Goal: Information Seeking & Learning: Learn about a topic

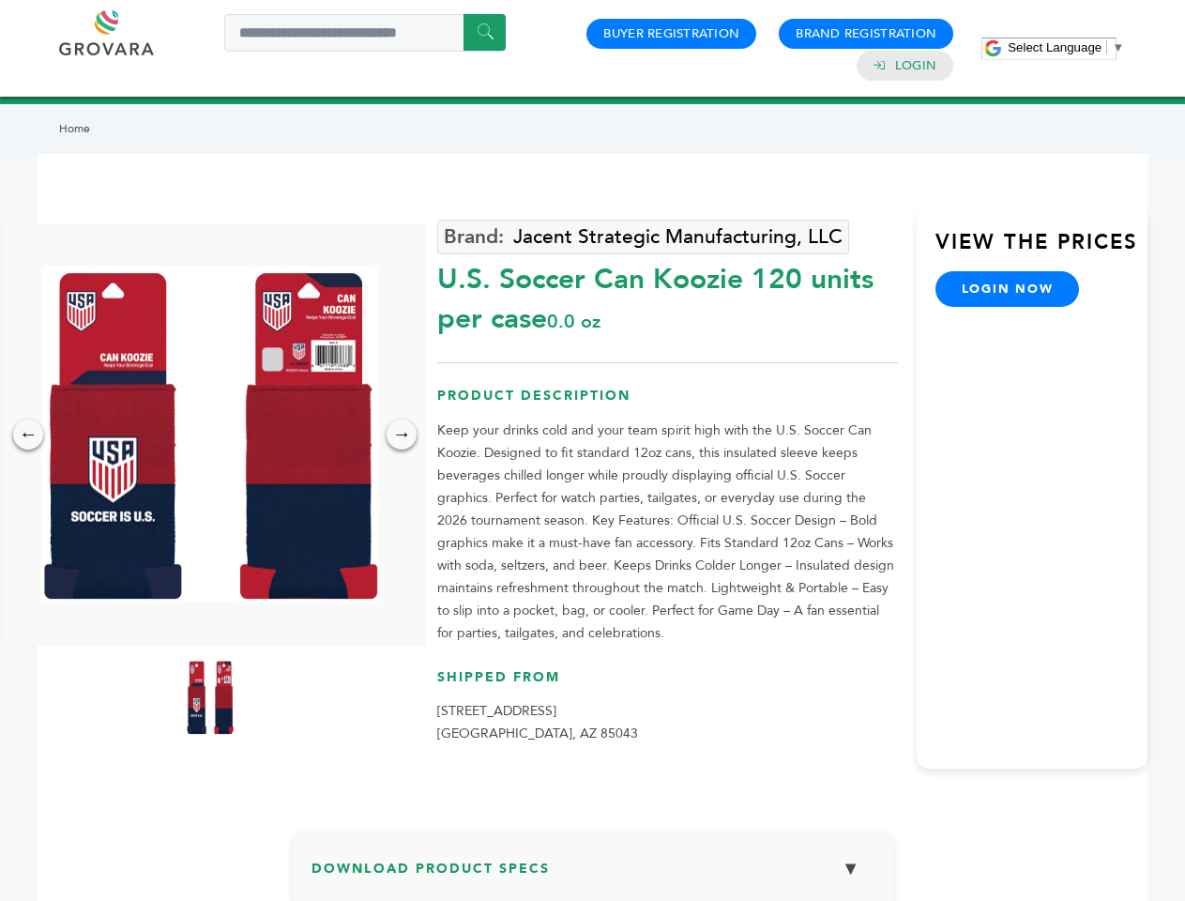
click at [1066, 47] on span "Select Language" at bounding box center [1055, 47] width 94 height 14
click at [210, 434] on img at bounding box center [210, 434] width 338 height 336
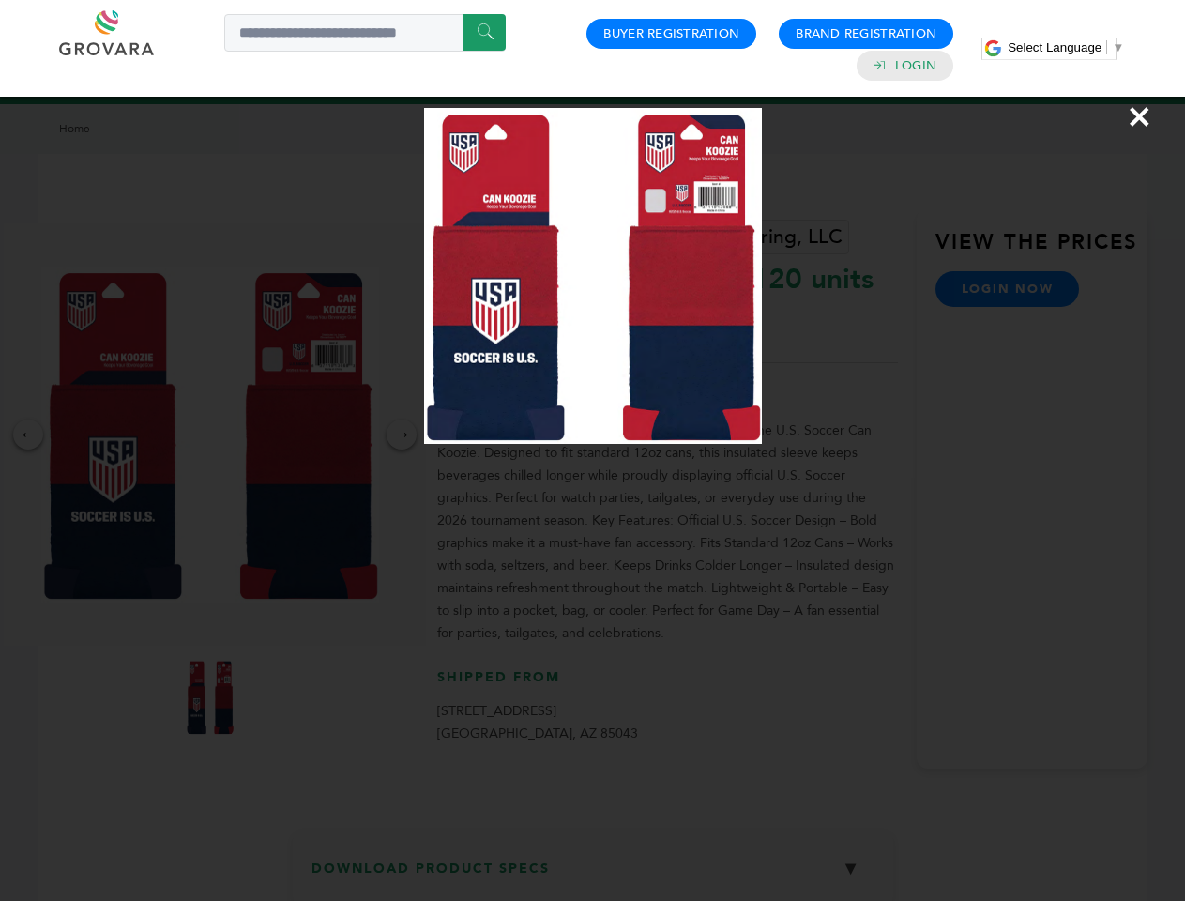
click at [28, 434] on div "×" at bounding box center [592, 450] width 1185 height 901
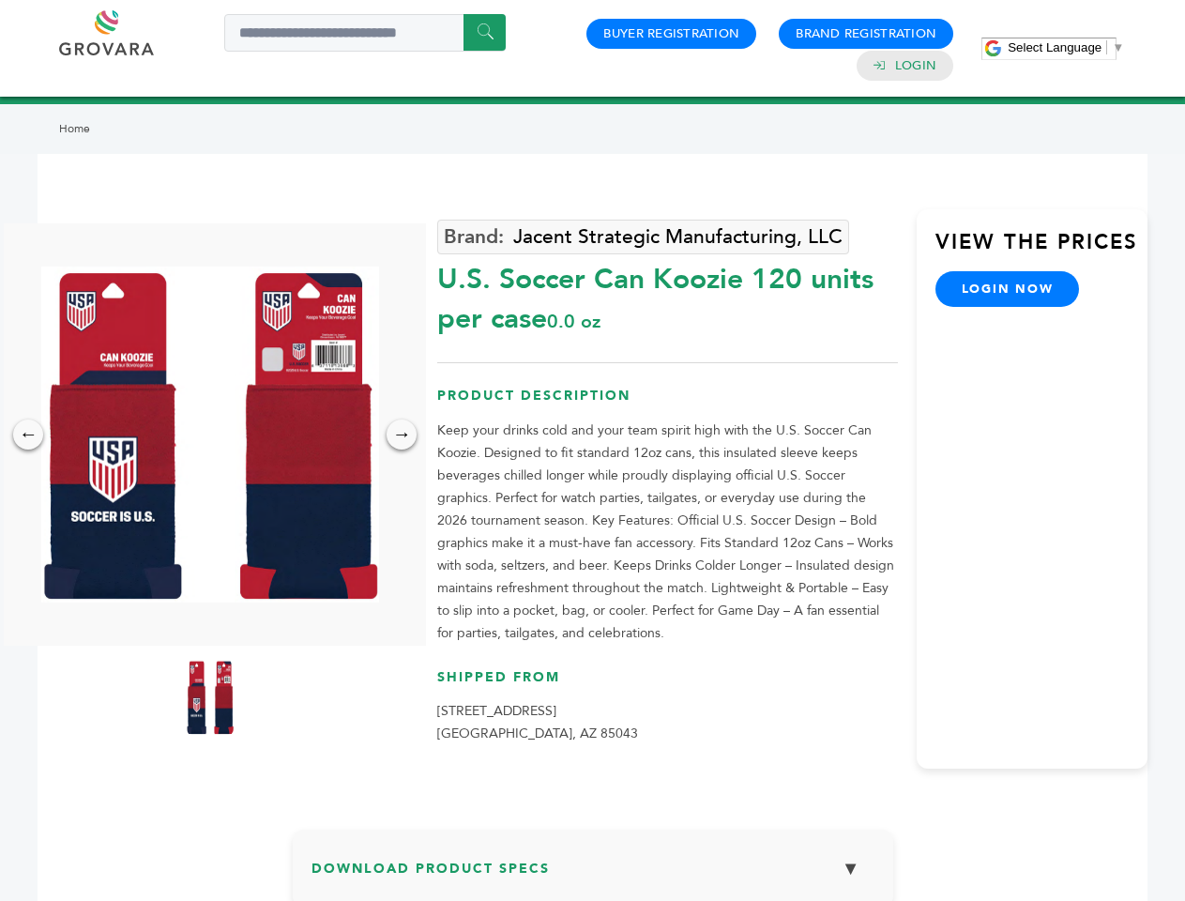
click at [402, 434] on div "→" at bounding box center [402, 434] width 30 height 30
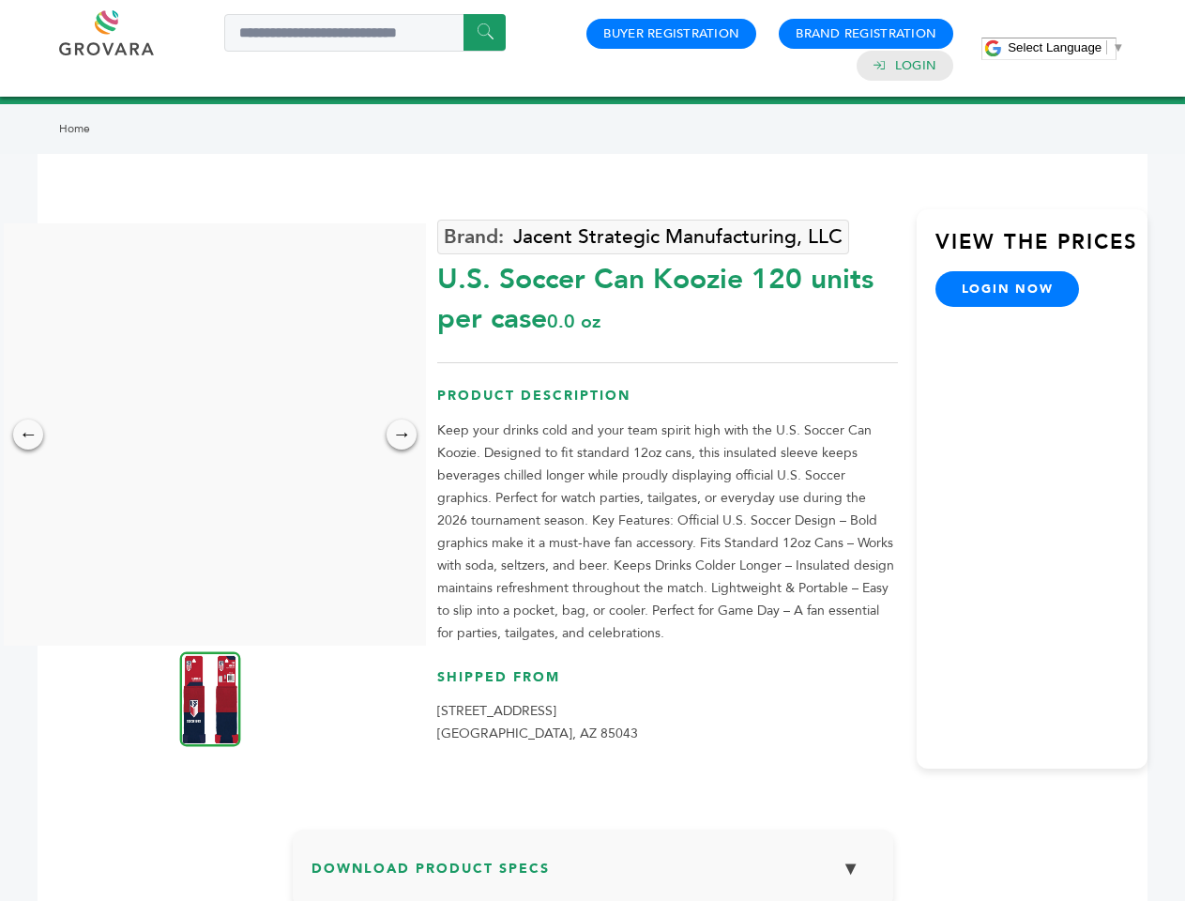
click at [210, 697] on img at bounding box center [210, 698] width 61 height 95
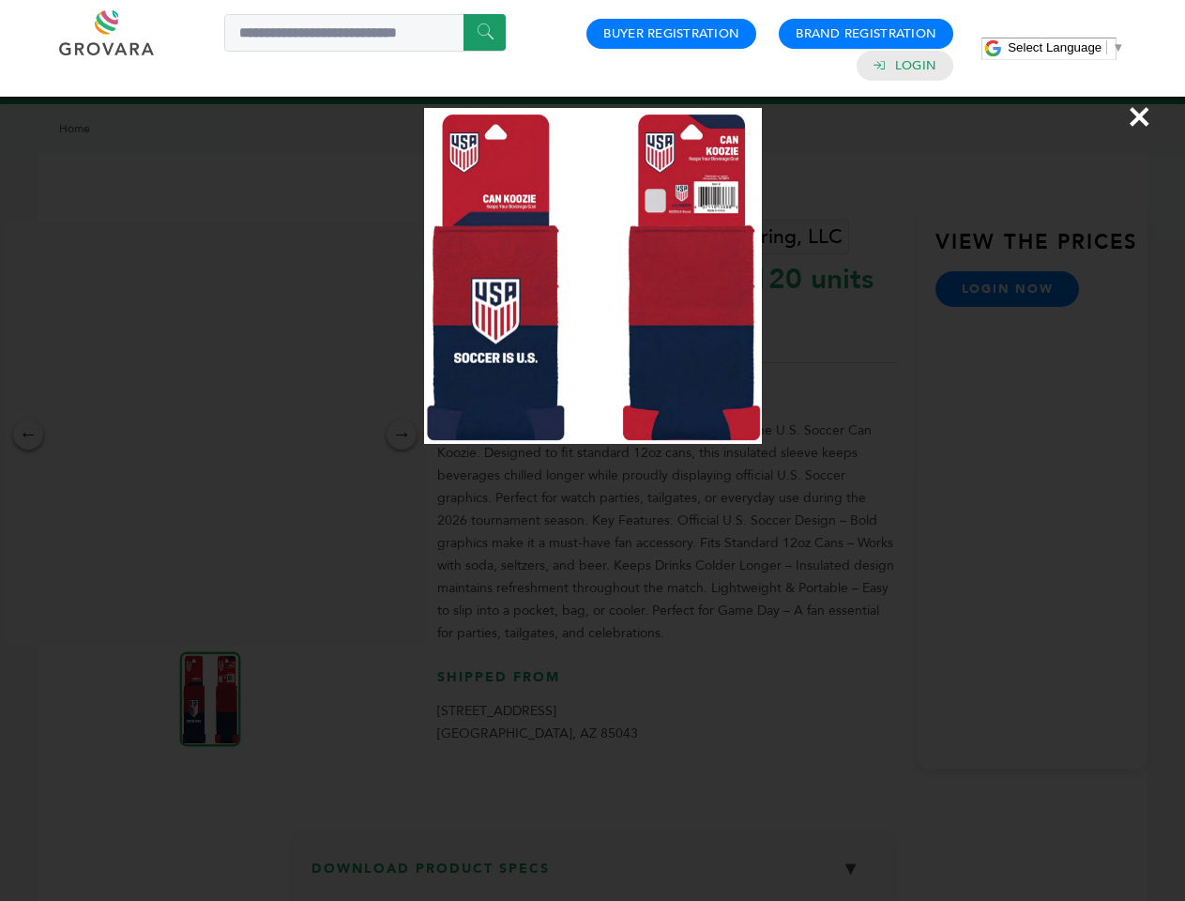
click at [593, 874] on div "×" at bounding box center [592, 450] width 1185 height 901
